Goal: Task Accomplishment & Management: Use online tool/utility

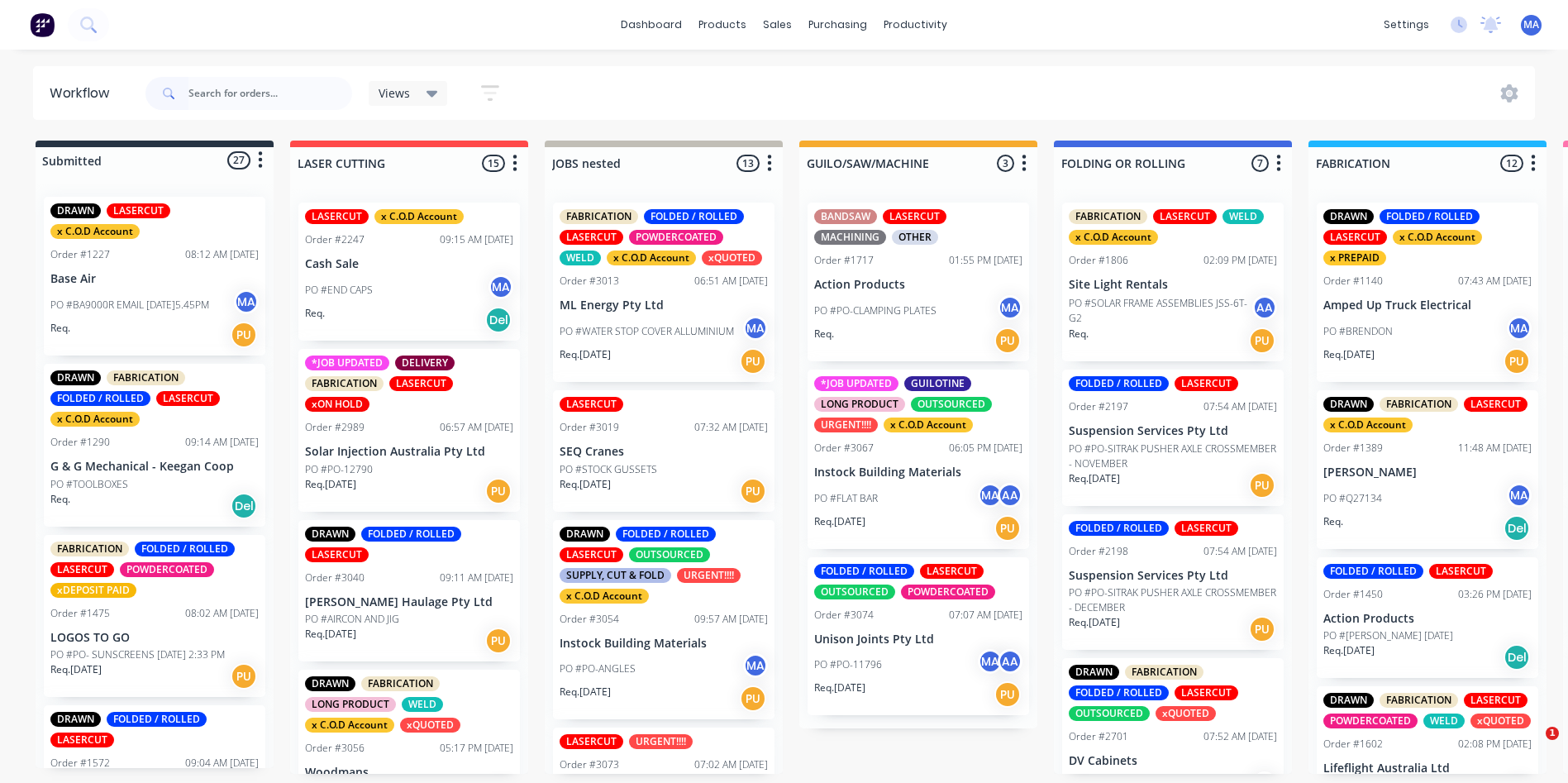
drag, startPoint x: 0, startPoint y: 0, endPoint x: 277, endPoint y: 111, distance: 298.4
click at [277, 111] on div at bounding box center [248, 93] width 207 height 50
click at [273, 96] on input "text" at bounding box center [270, 93] width 163 height 33
type input "uni"
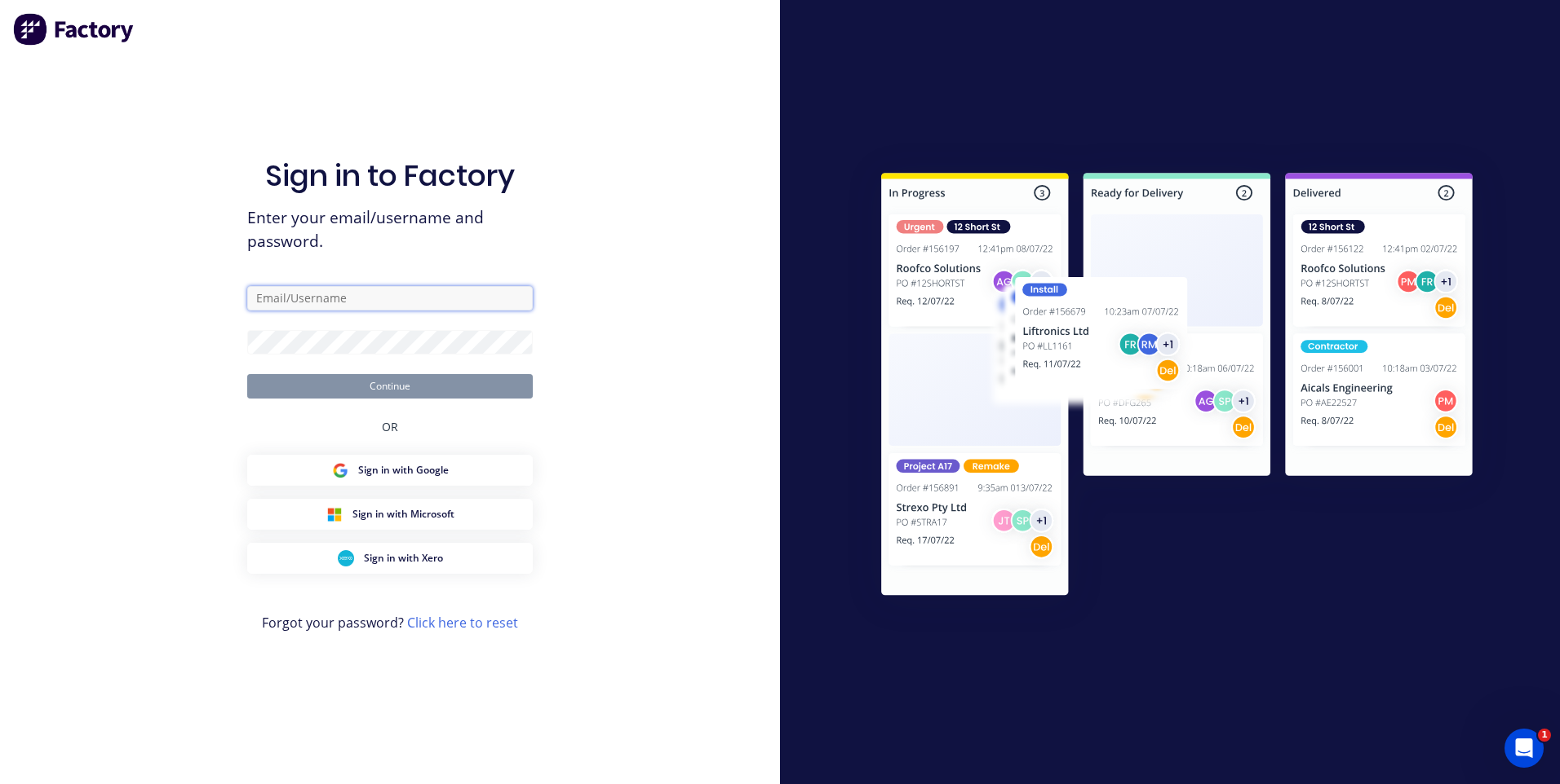
type input "[EMAIL_ADDRESS][DOMAIN_NAME]"
click at [393, 390] on button "Continue" at bounding box center [390, 386] width 285 height 24
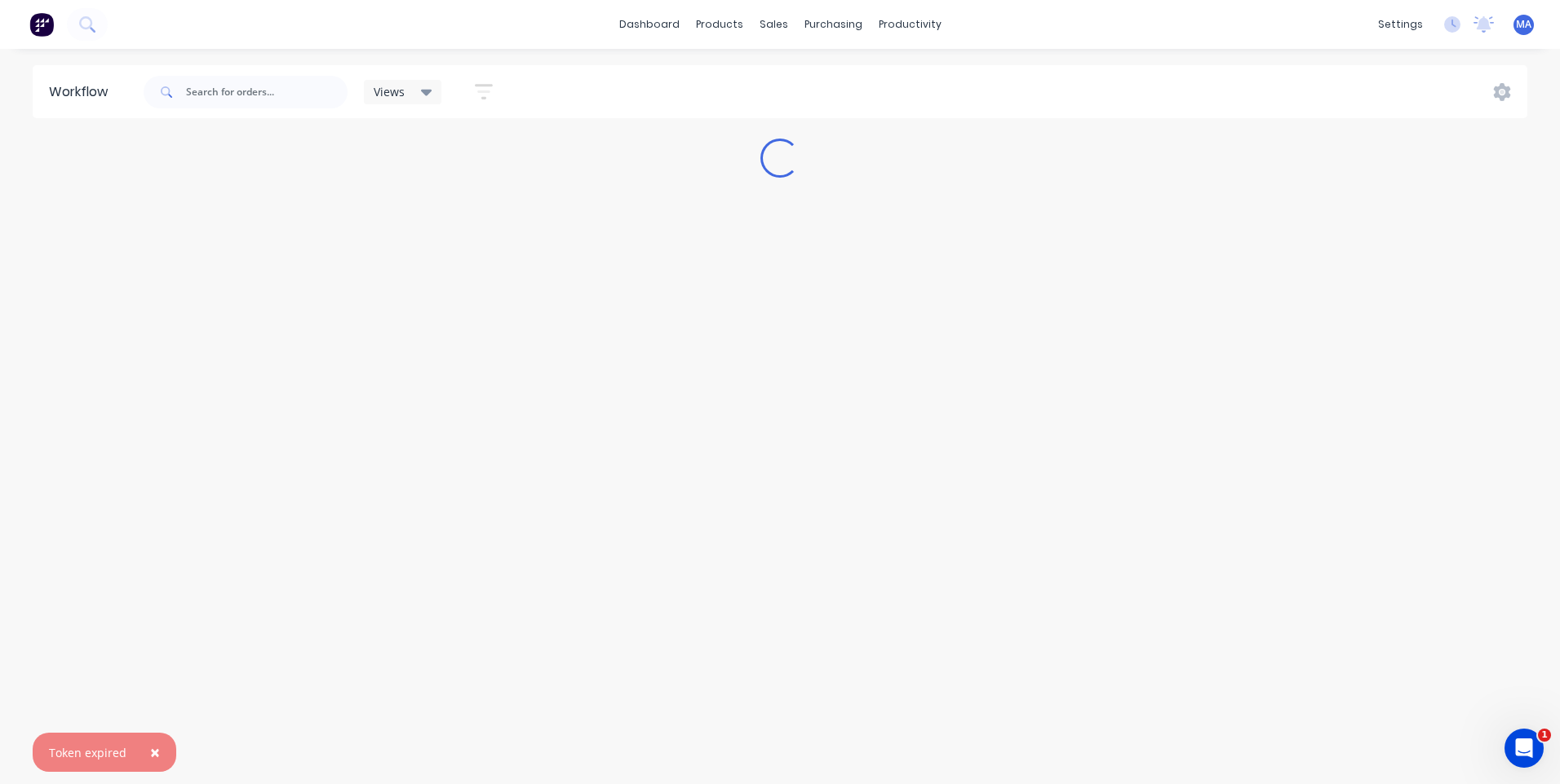
click at [267, 68] on div at bounding box center [245, 92] width 204 height 49
click at [266, 83] on input "text" at bounding box center [267, 92] width 161 height 33
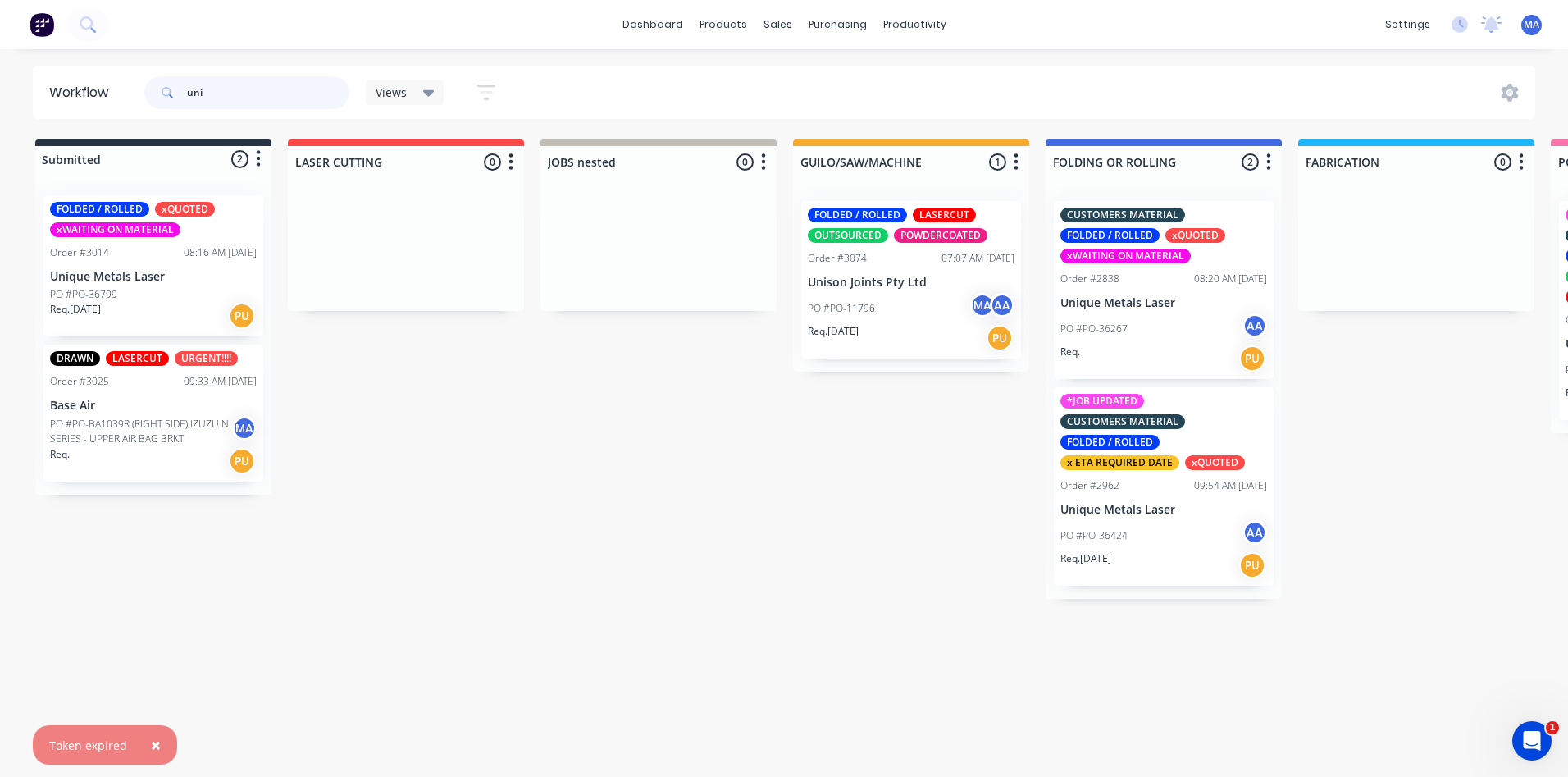
type input "uni"
click at [1113, 297] on p "Unique Metals Laser" at bounding box center [1163, 303] width 207 height 14
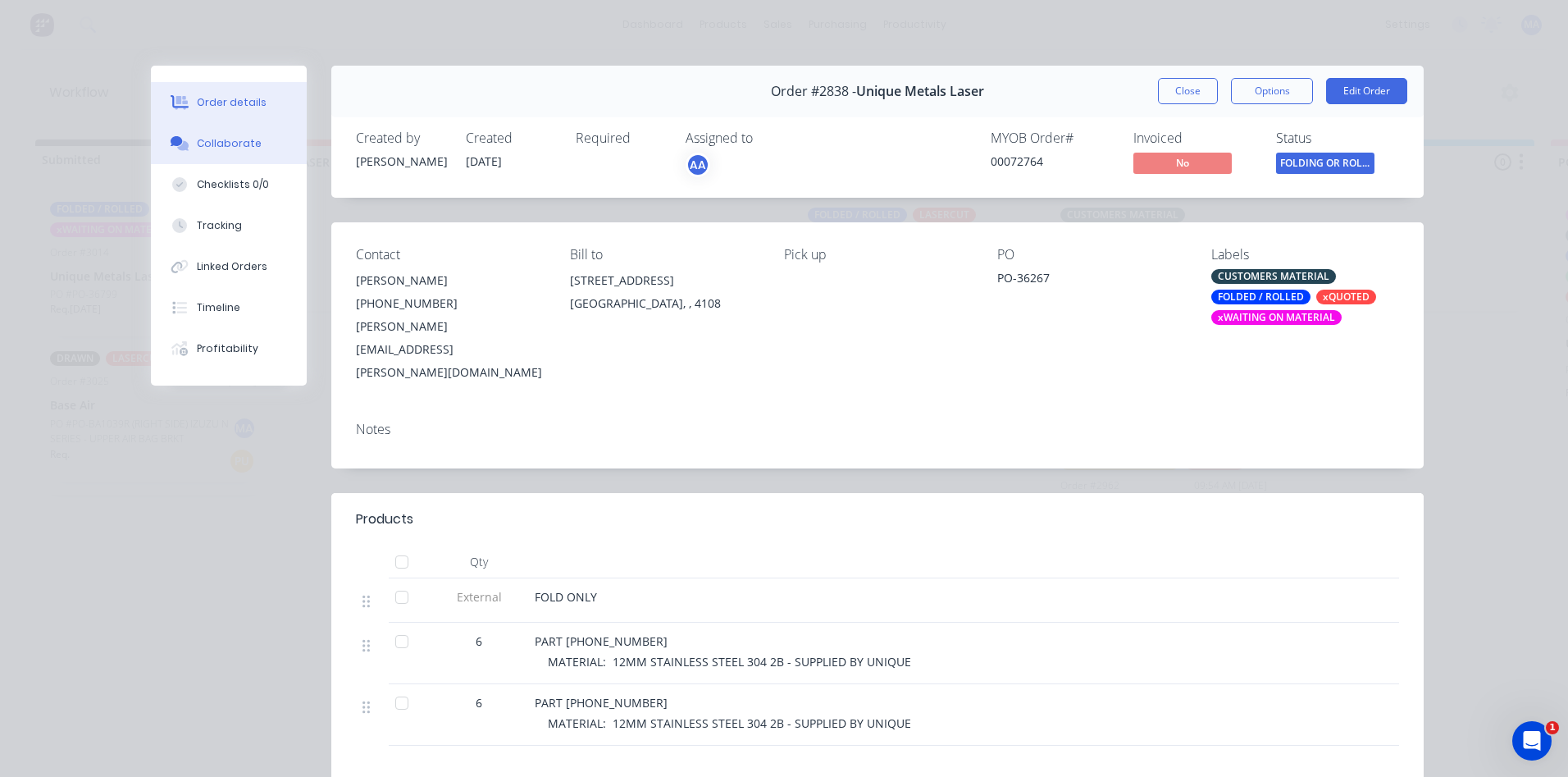
click at [226, 136] on div "Collaborate" at bounding box center [229, 143] width 65 height 14
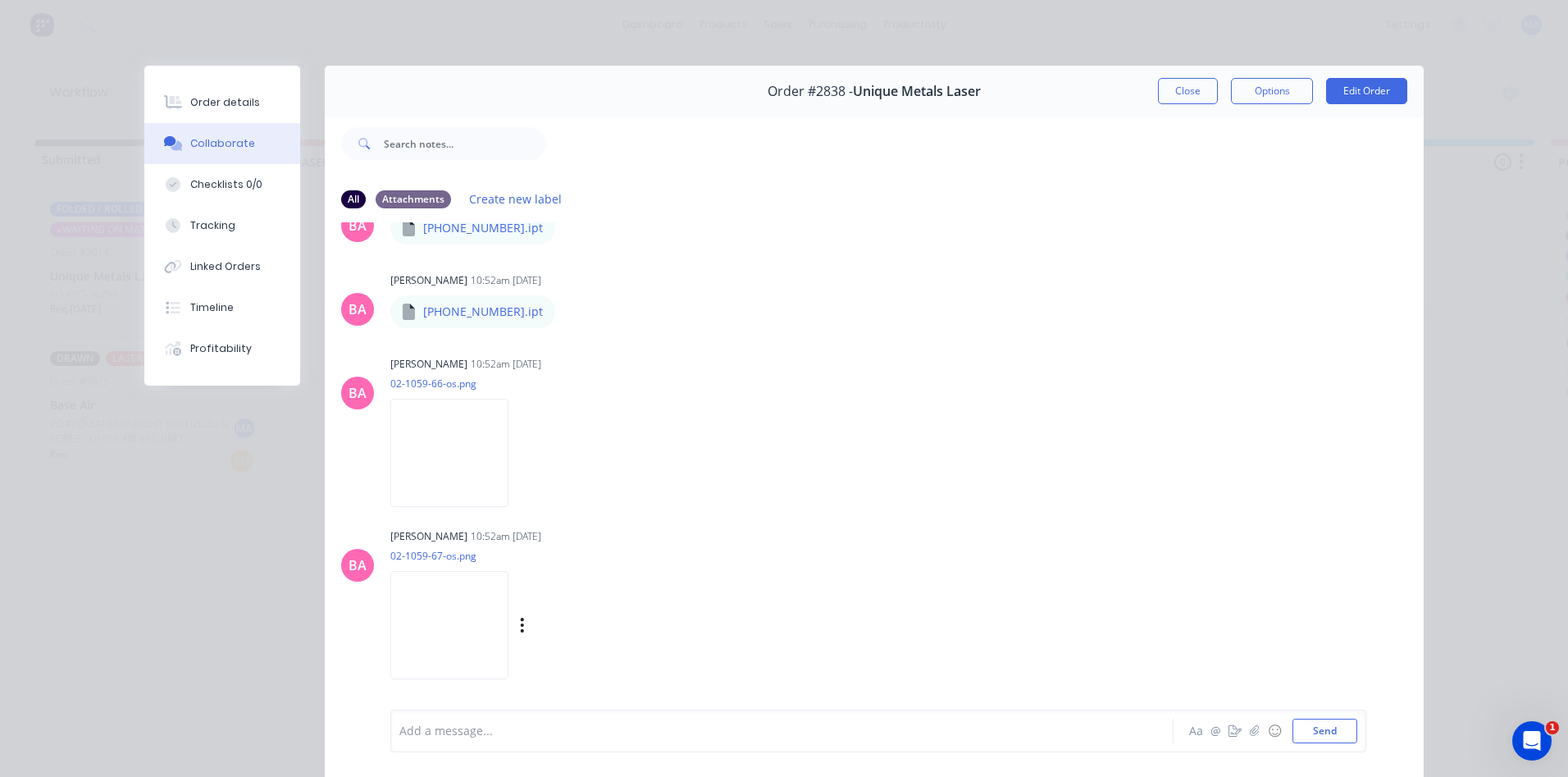
scroll to position [492, 0]
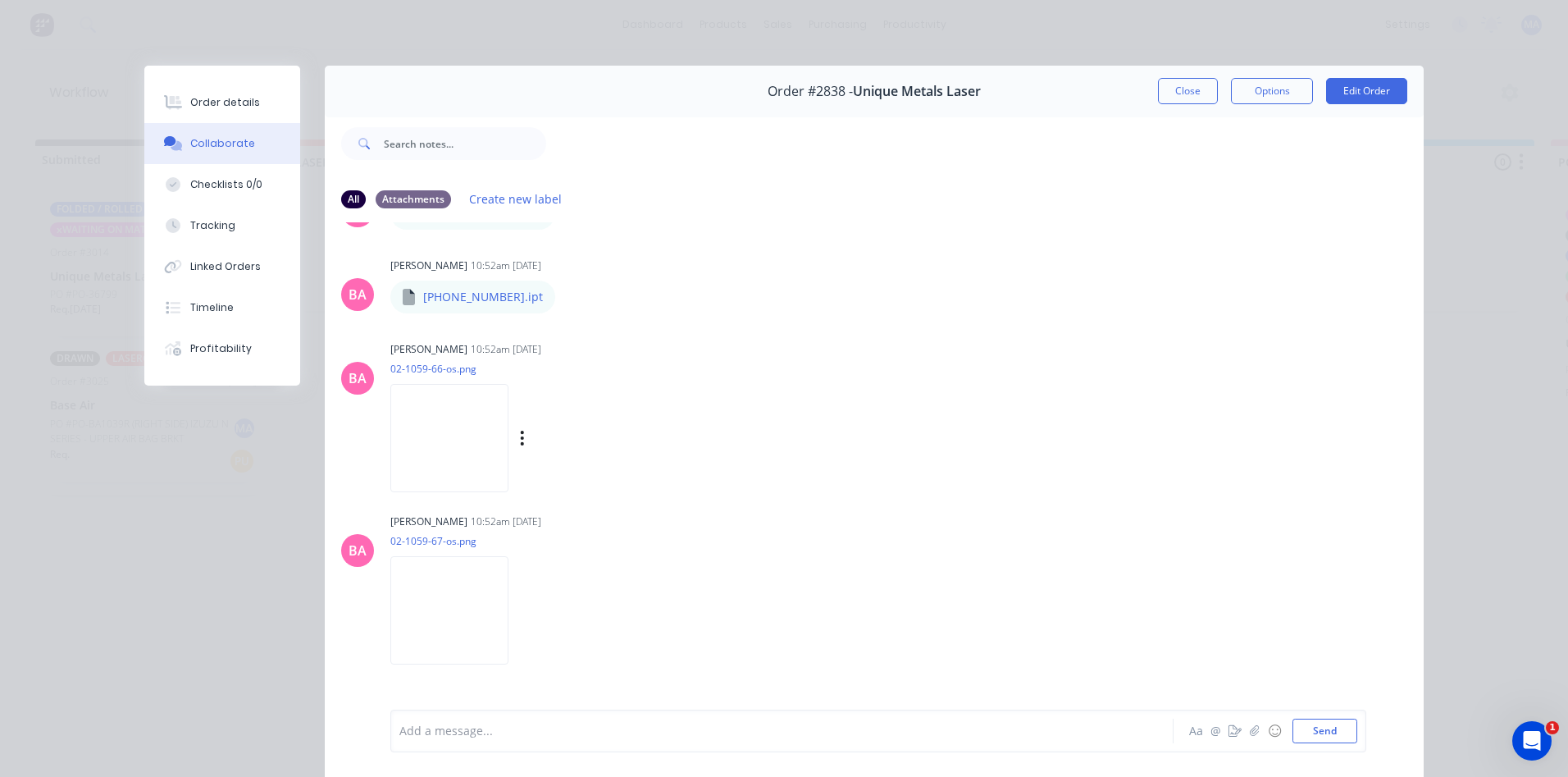
click at [469, 465] on img at bounding box center [450, 437] width 118 height 108
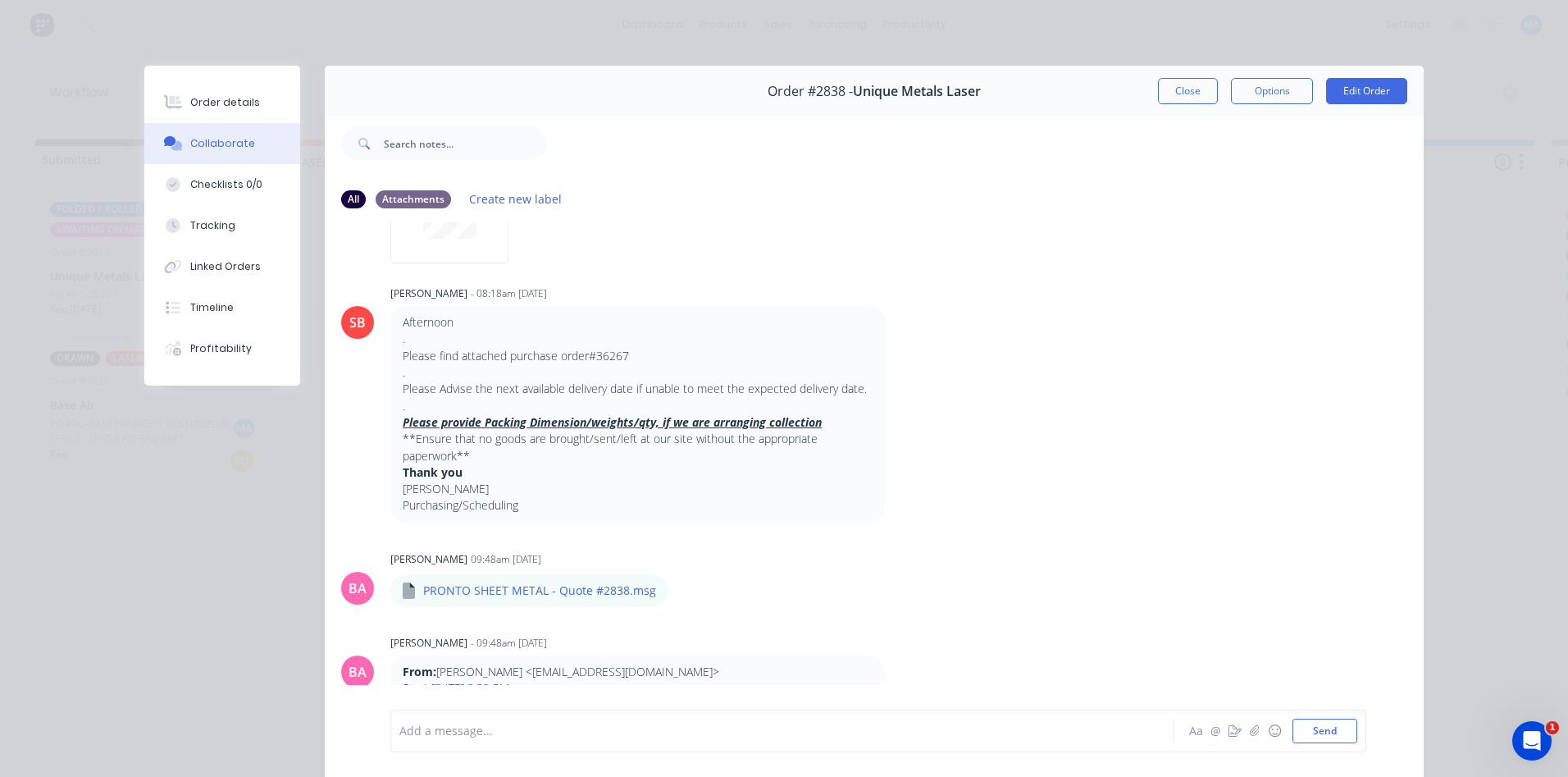
scroll to position [1390, 0]
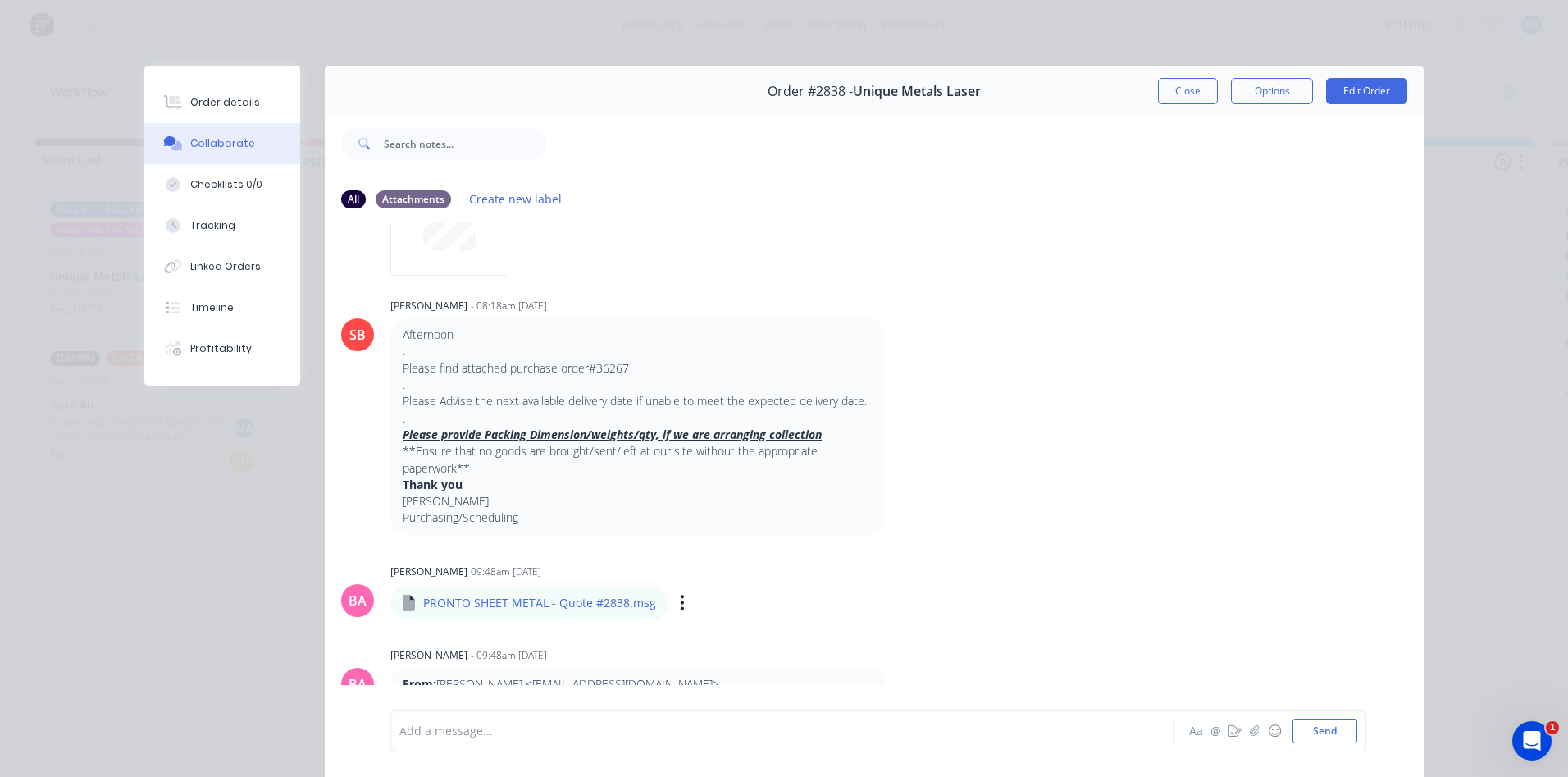
click at [546, 584] on div "PRONTO SHEET METAL - Quote #2838.msg" at bounding box center [621, 591] width 461 height 14
click at [679, 591] on button "button" at bounding box center [682, 602] width 6 height 24
click at [742, 639] on button "Download" at bounding box center [790, 645] width 185 height 37
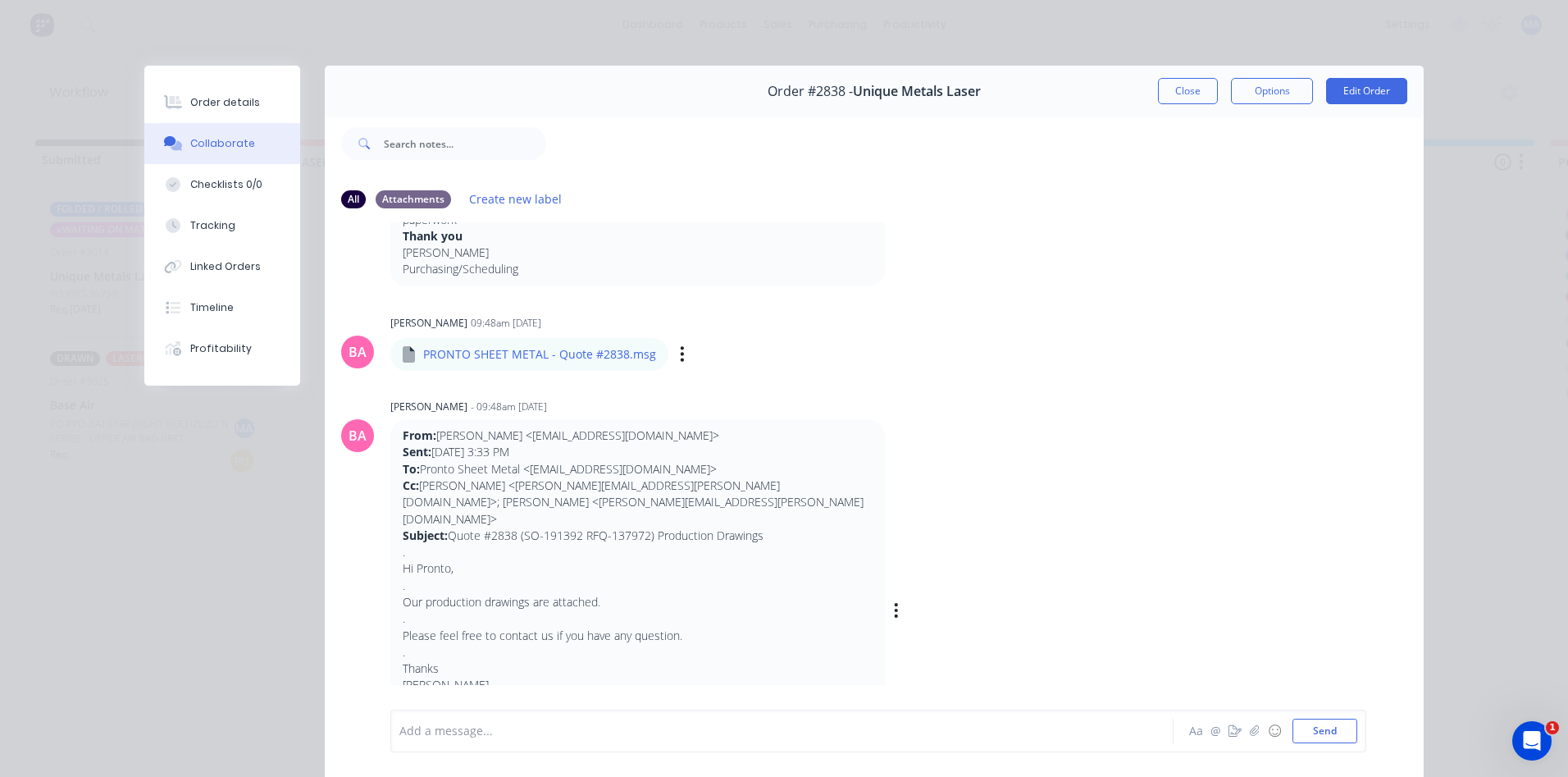
scroll to position [1636, 0]
click at [208, 101] on div "Order details" at bounding box center [225, 102] width 70 height 14
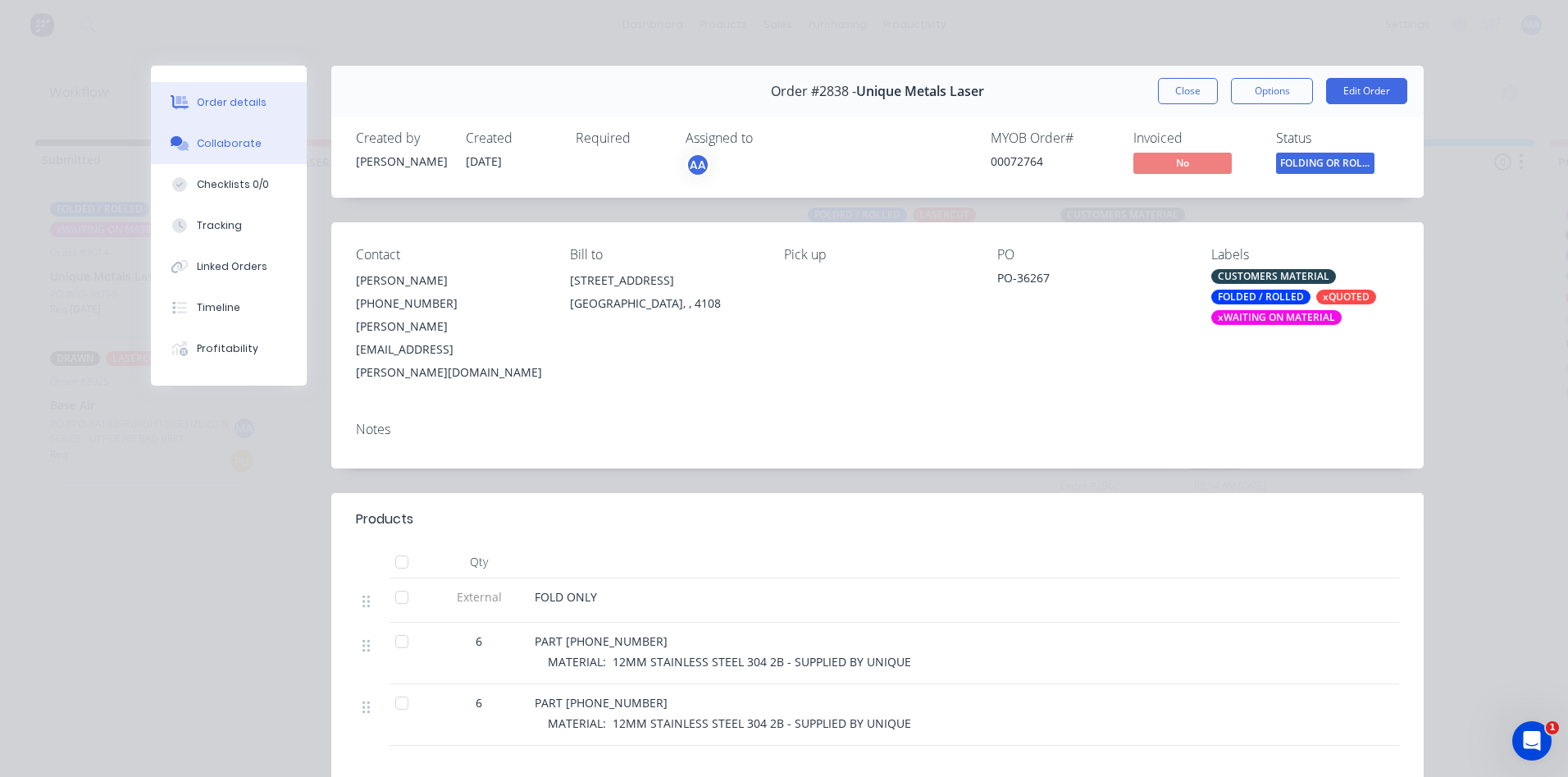
click at [220, 140] on div "Collaborate" at bounding box center [229, 143] width 65 height 14
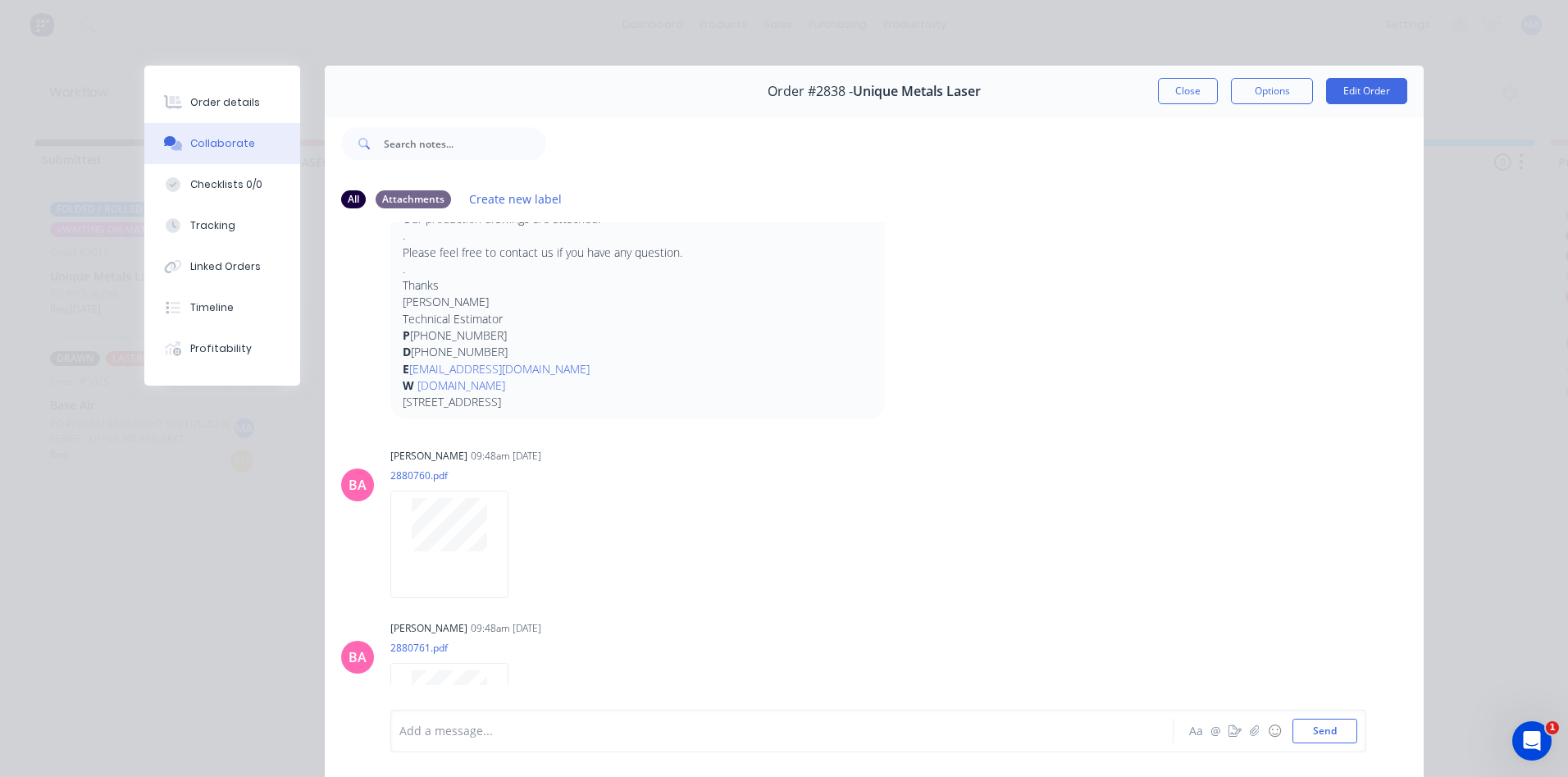
scroll to position [2046, 0]
